Goal: Check status: Check status

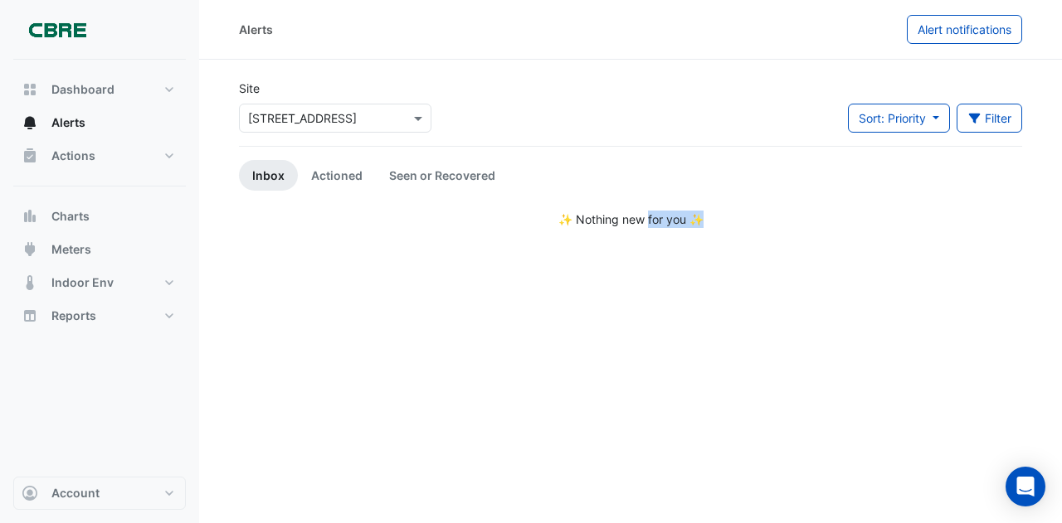
click at [790, 263] on div "Alerts Alert notifications Site Select a Site × [STREET_ADDRESS] Sort: Priority…" at bounding box center [630, 261] width 863 height 523
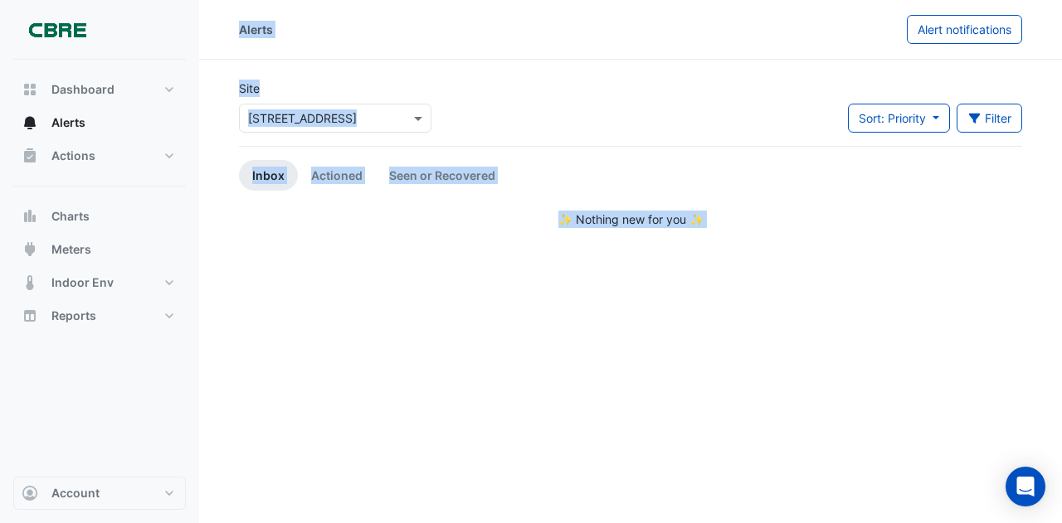
drag, startPoint x: 790, startPoint y: 263, endPoint x: 212, endPoint y: 22, distance: 625.4
click at [212, 22] on div "Alerts Alert notifications Site Select a Site × [STREET_ADDRESS] Sort: Priority…" at bounding box center [630, 261] width 863 height 523
click at [212, 22] on div "Alerts Alert notifications" at bounding box center [630, 29] width 863 height 29
drag, startPoint x: 212, startPoint y: 22, endPoint x: 784, endPoint y: 212, distance: 602.2
click at [784, 212] on div "Alerts Alert notifications Site Select a Site × [STREET_ADDRESS] Sort: Priority…" at bounding box center [630, 261] width 863 height 523
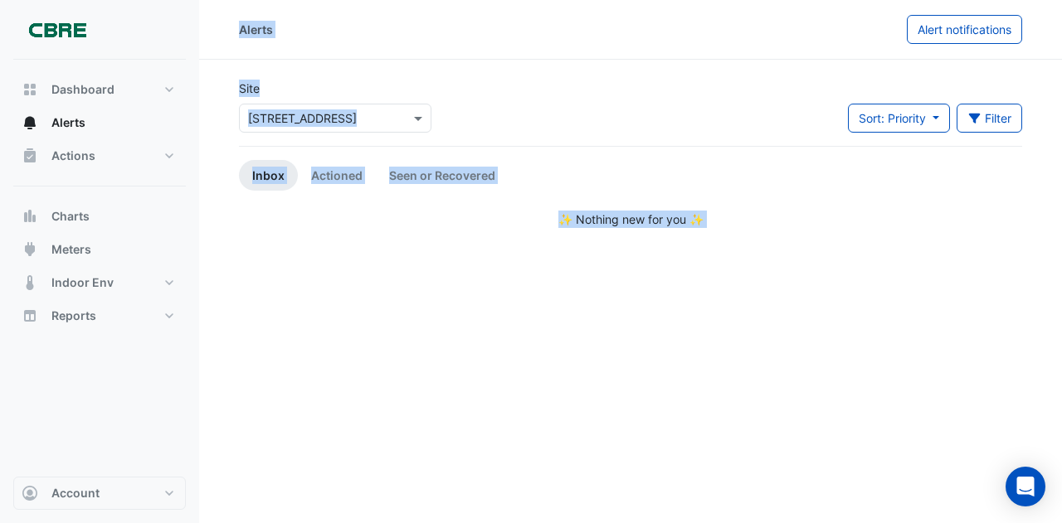
click at [784, 212] on div "✨ Nothing new for you ✨" at bounding box center [630, 219] width 783 height 17
drag, startPoint x: 784, startPoint y: 212, endPoint x: 233, endPoint y: 17, distance: 584.2
click at [233, 17] on div "Alerts Alert notifications Site Select a Site × [STREET_ADDRESS] Sort: Priority…" at bounding box center [630, 261] width 863 height 523
click at [233, 17] on div "Alerts Alert notifications" at bounding box center [630, 29] width 863 height 29
drag, startPoint x: 233, startPoint y: 17, endPoint x: 854, endPoint y: 274, distance: 671.3
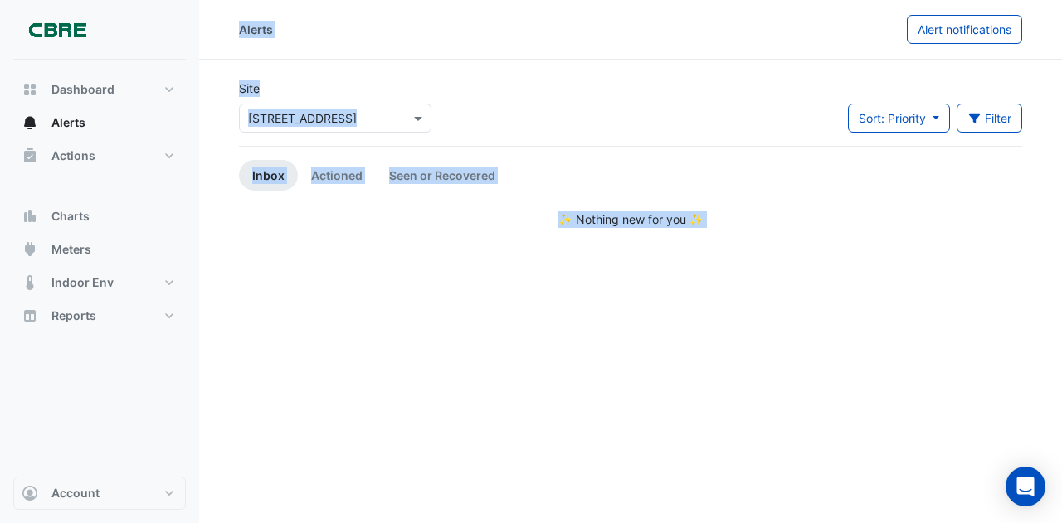
click at [854, 274] on div "Alerts Alert notifications Site Select a Site × [STREET_ADDRESS] Sort: Priority…" at bounding box center [630, 261] width 863 height 523
